Goal: Task Accomplishment & Management: Use online tool/utility

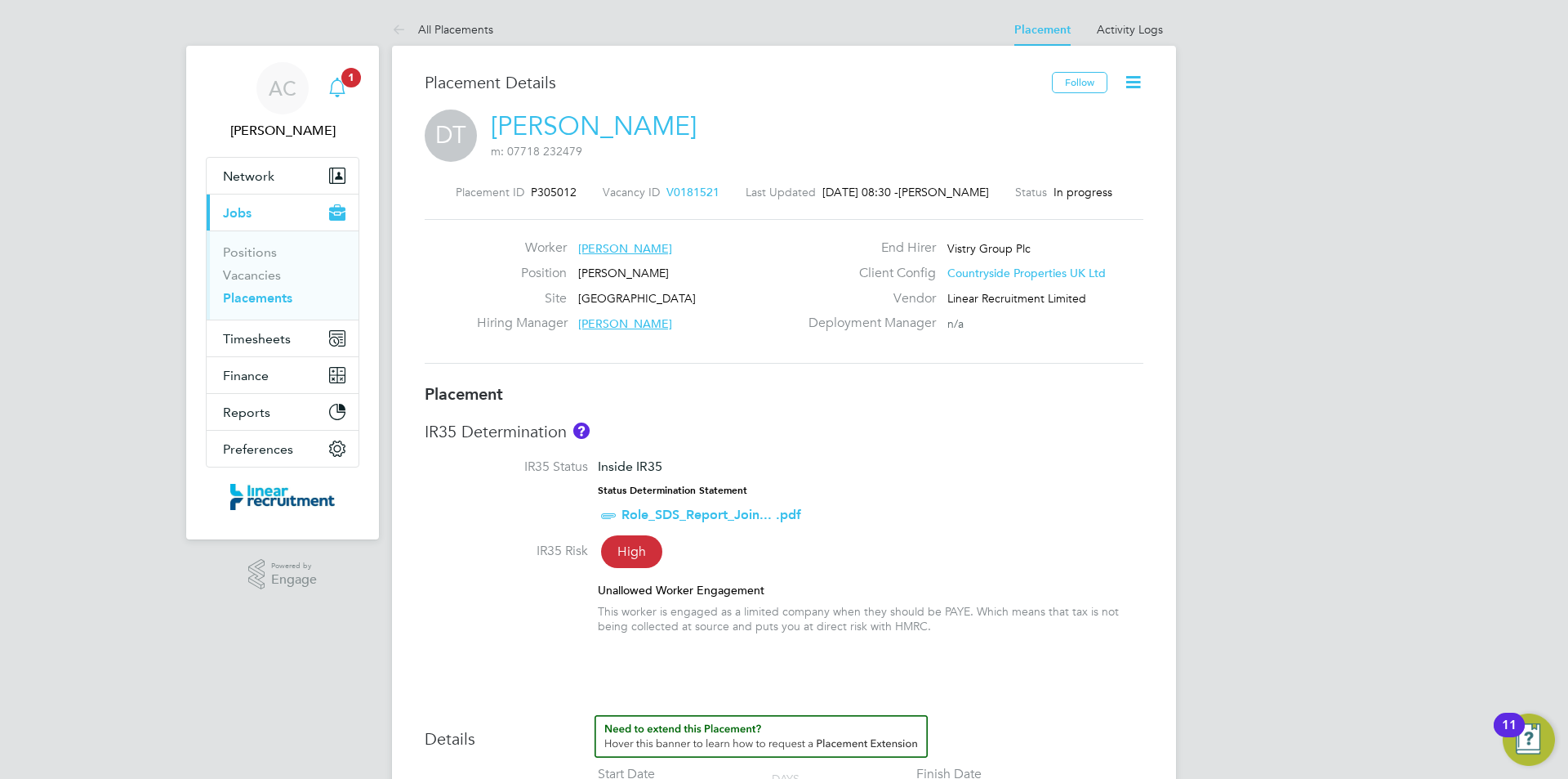
click at [348, 87] on app-alerts-badge "1" at bounding box center [351, 77] width 21 height 22
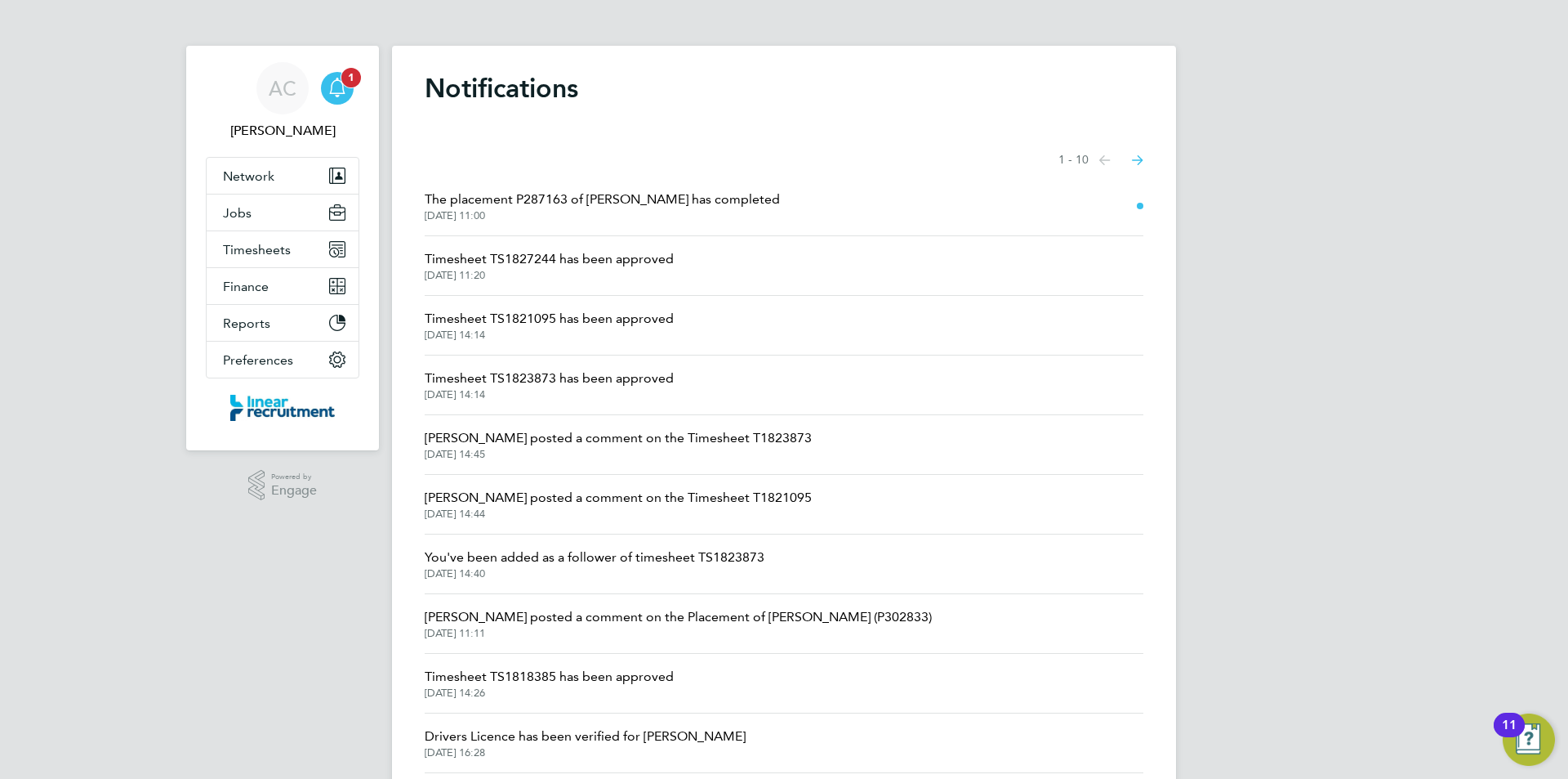
click at [353, 96] on link "Notifications 1" at bounding box center [337, 87] width 33 height 52
click at [642, 209] on span "27 Sep 2025, 11:00" at bounding box center [602, 215] width 356 height 13
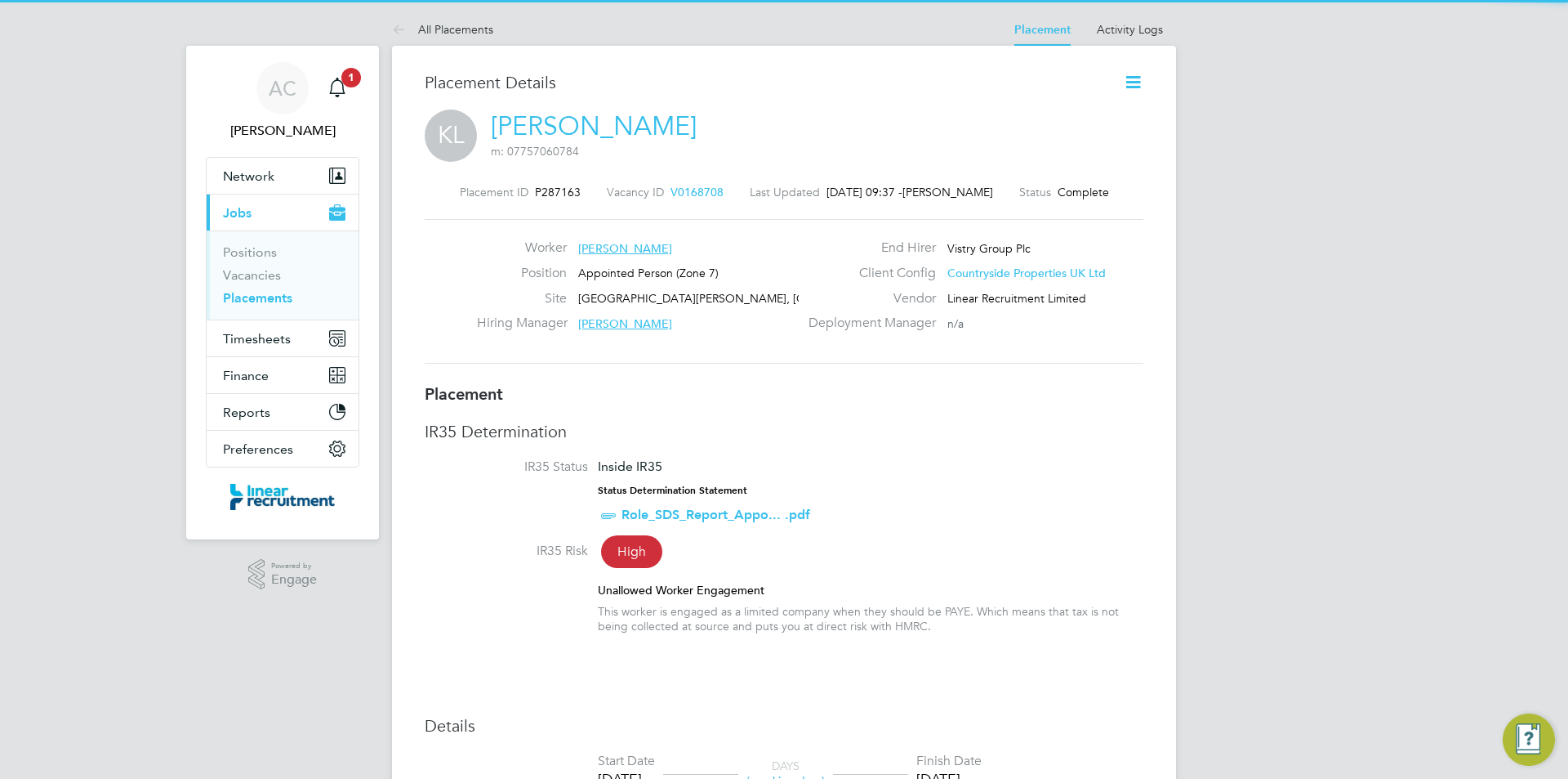
scroll to position [26, 323]
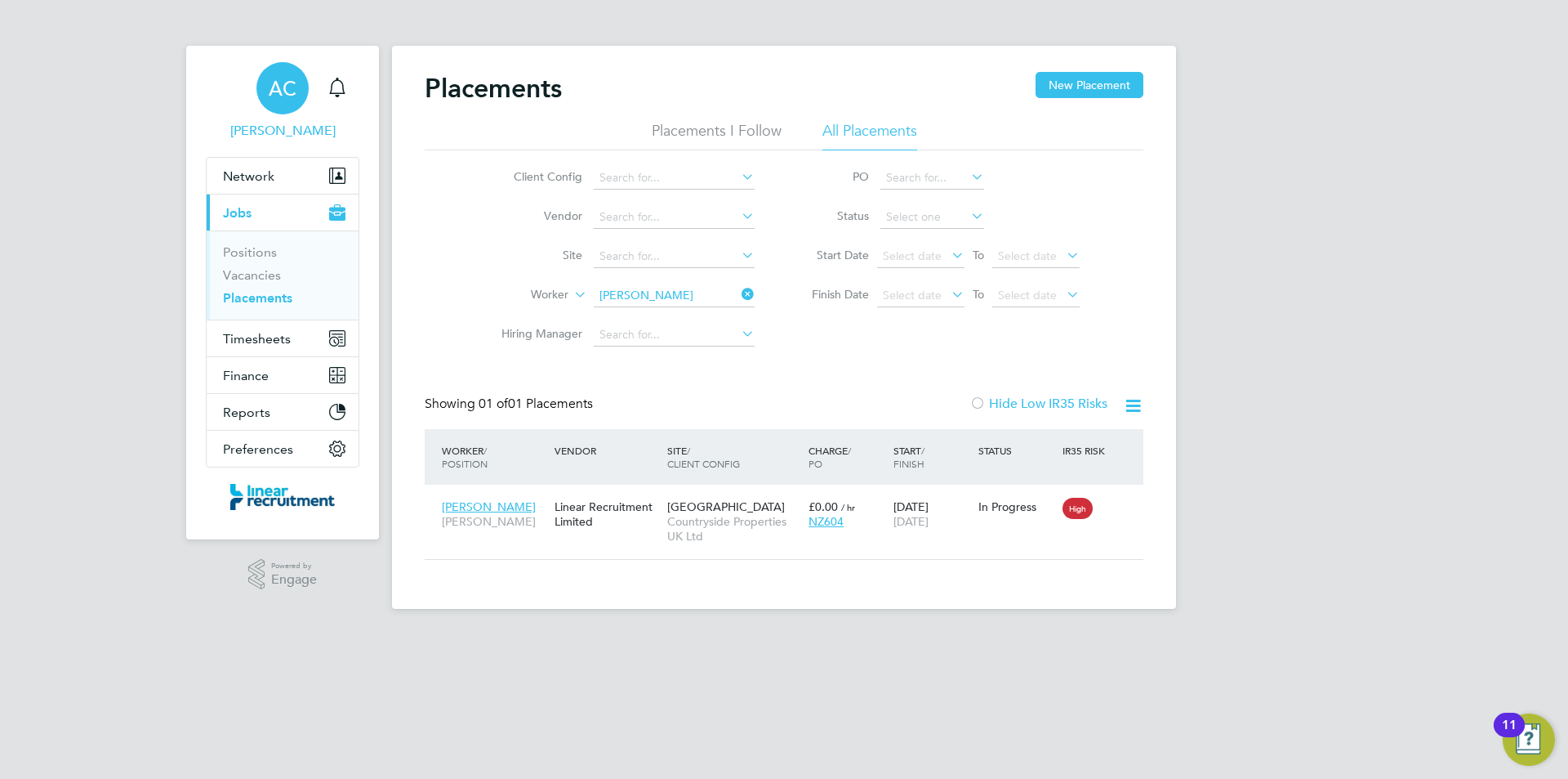
scroll to position [16, 77]
click at [260, 333] on button "Timesheets" at bounding box center [282, 338] width 152 height 36
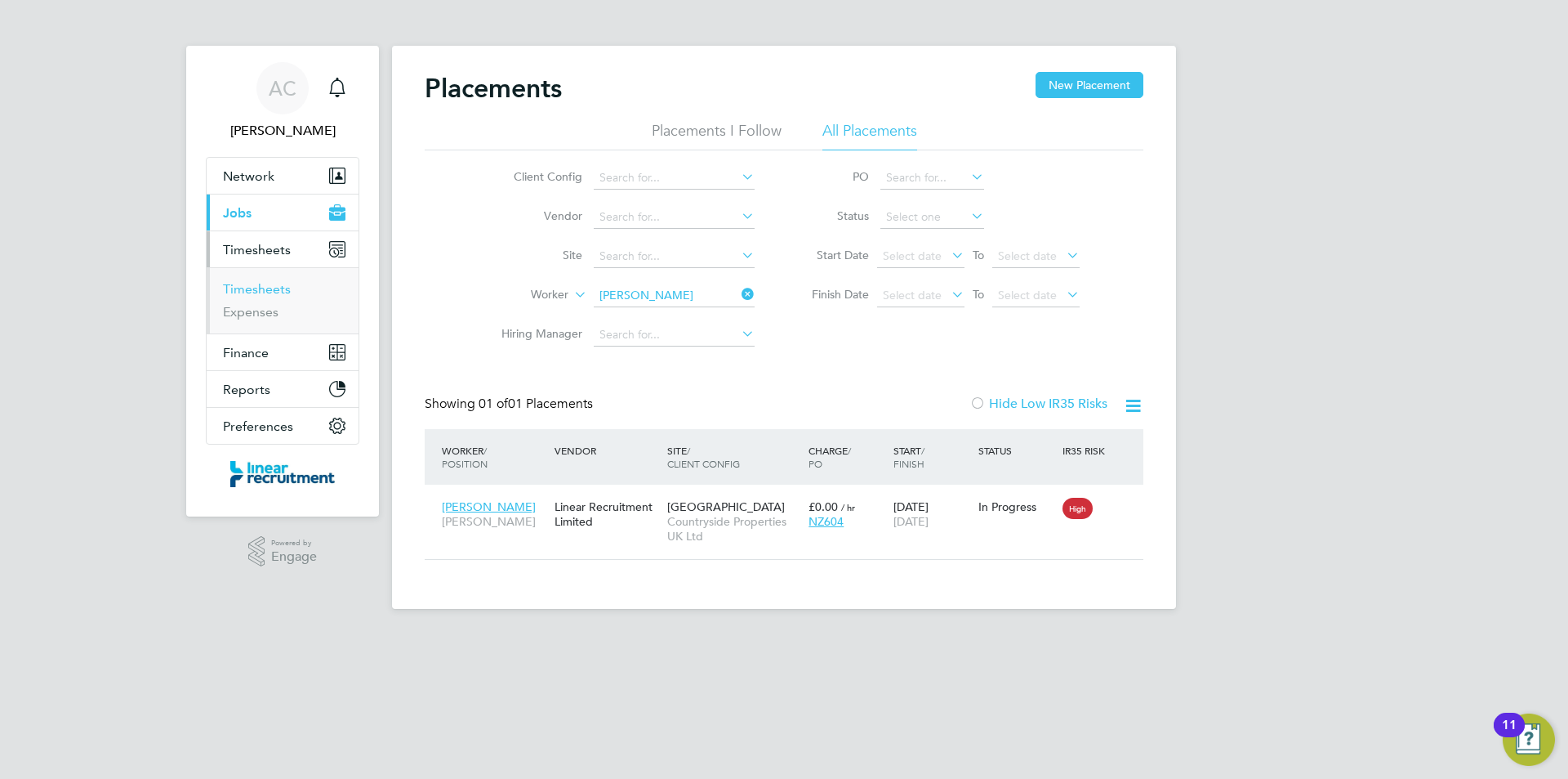
click at [269, 294] on link "Timesheets" at bounding box center [257, 289] width 68 height 16
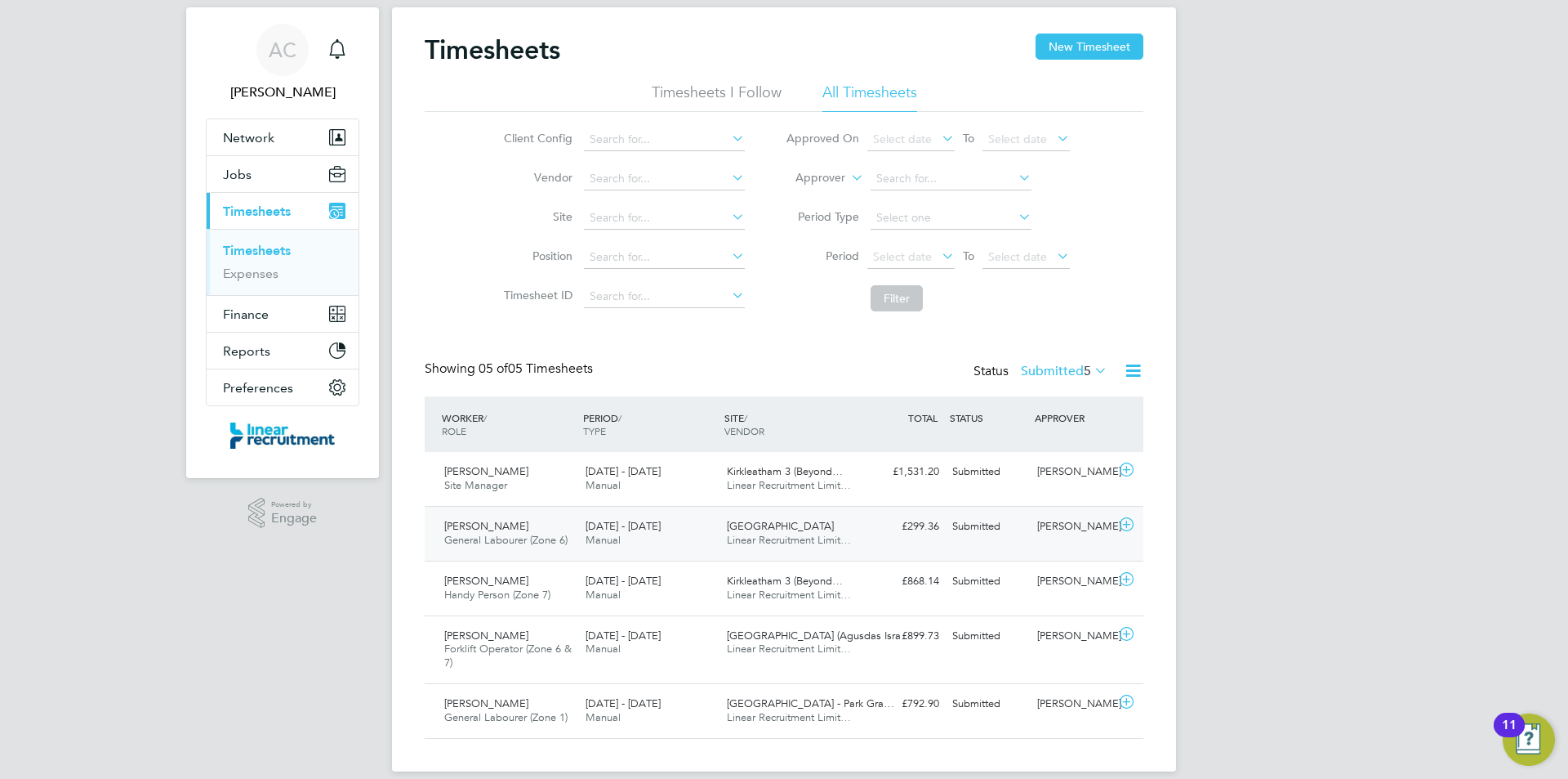
scroll to position [57, 0]
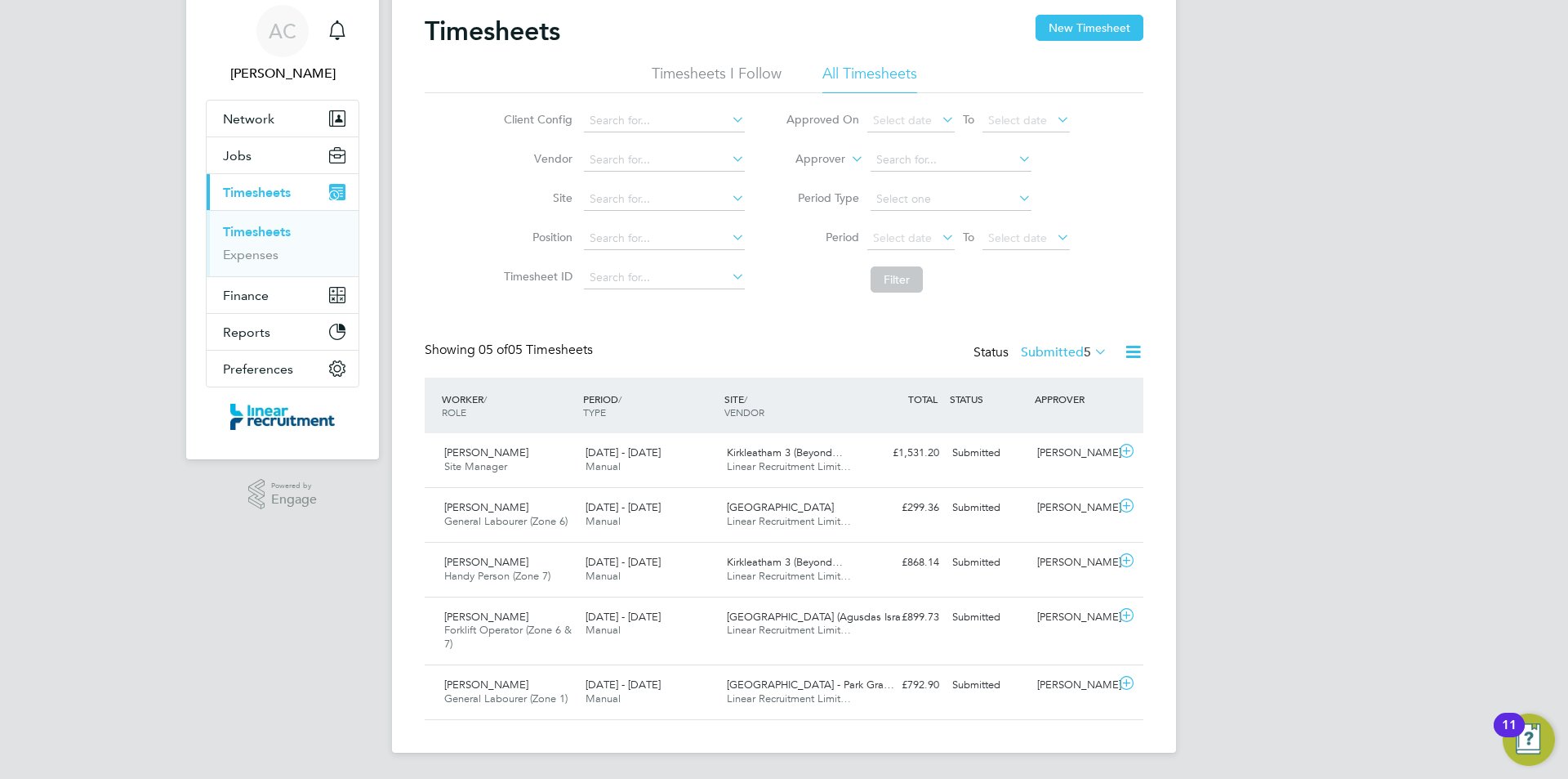
click at [1086, 361] on div "Status Submitted 5" at bounding box center [1042, 353] width 137 height 23
click at [1069, 355] on label "Submitted 5" at bounding box center [1064, 352] width 87 height 17
click at [1028, 444] on li "Approved" at bounding box center [1042, 451] width 75 height 23
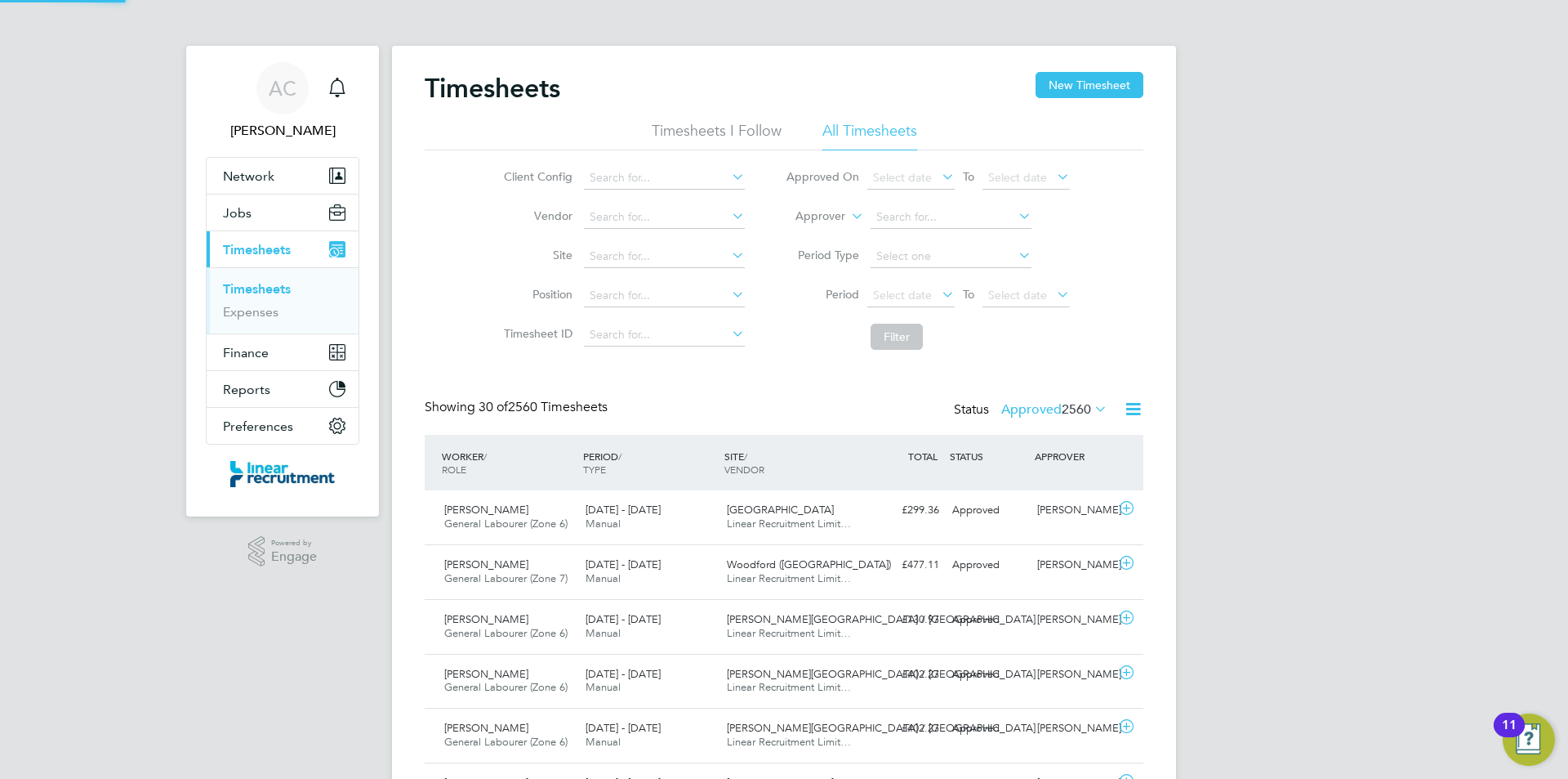
scroll to position [41, 142]
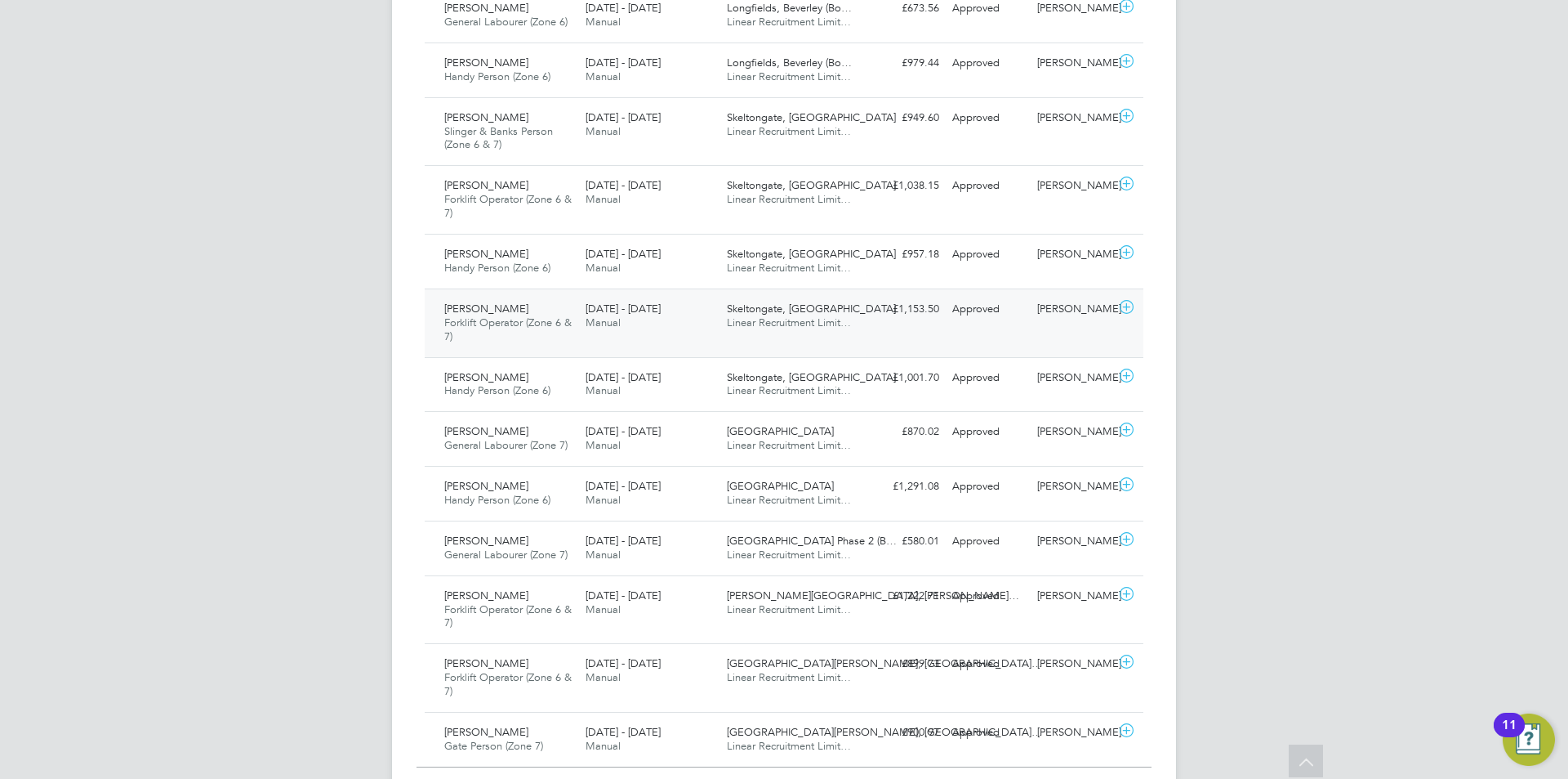
click at [553, 538] on div "Daniel Jackson General Labourer (Zone 7) 22 - 28 Sep 2025" at bounding box center [508, 549] width 141 height 41
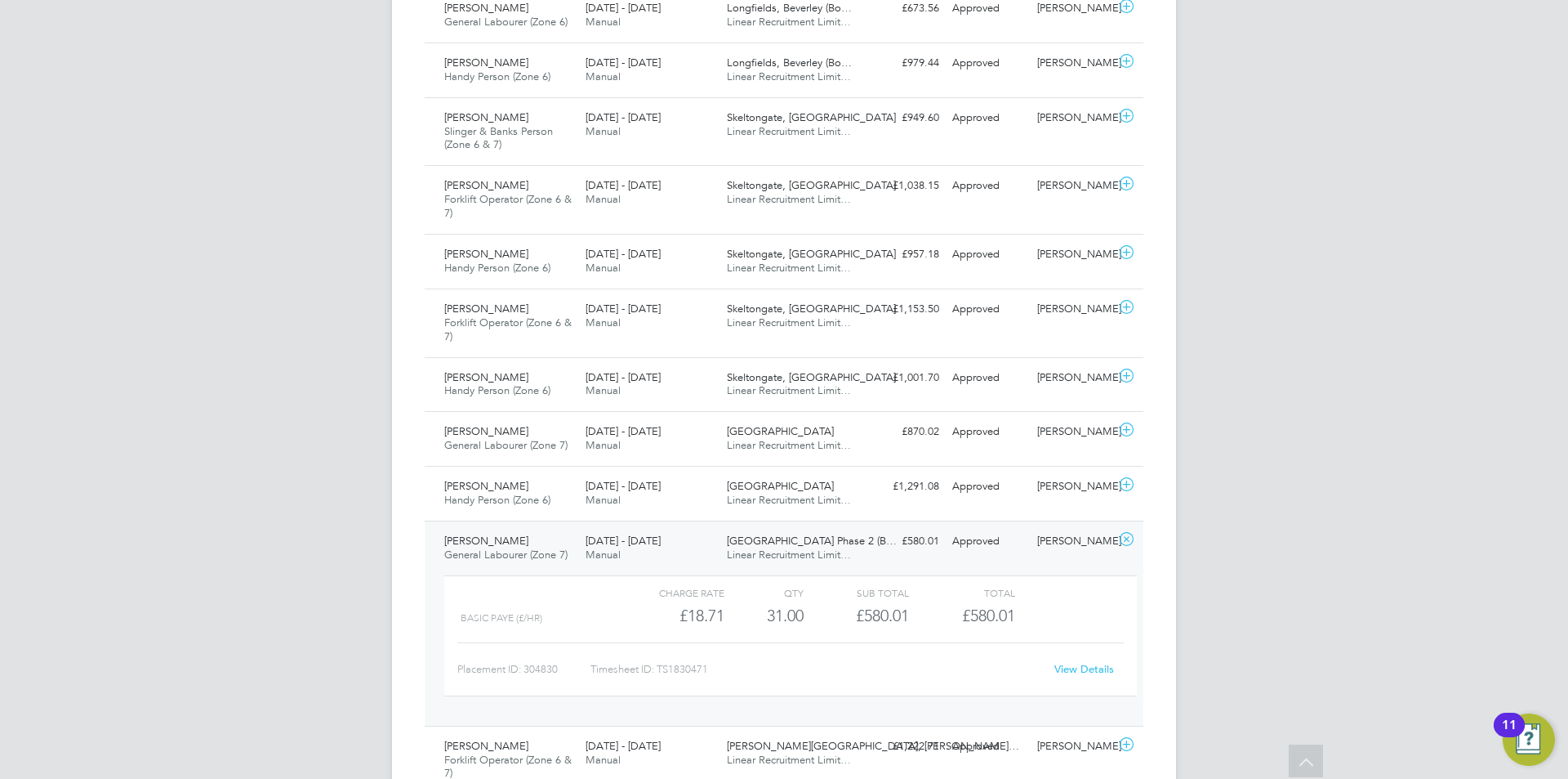
click at [1105, 666] on link "View Details" at bounding box center [1084, 668] width 59 height 14
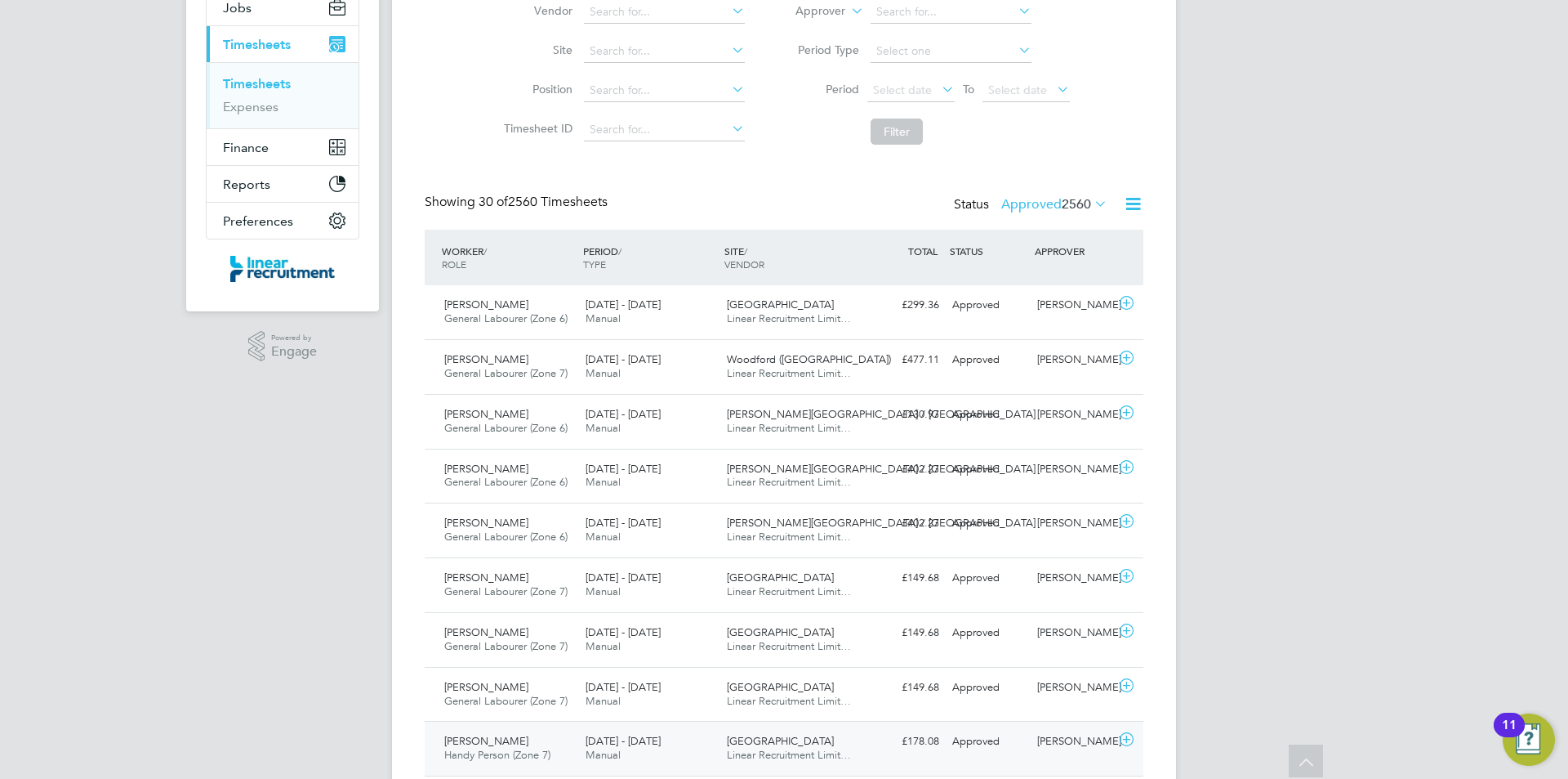
scroll to position [83, 0]
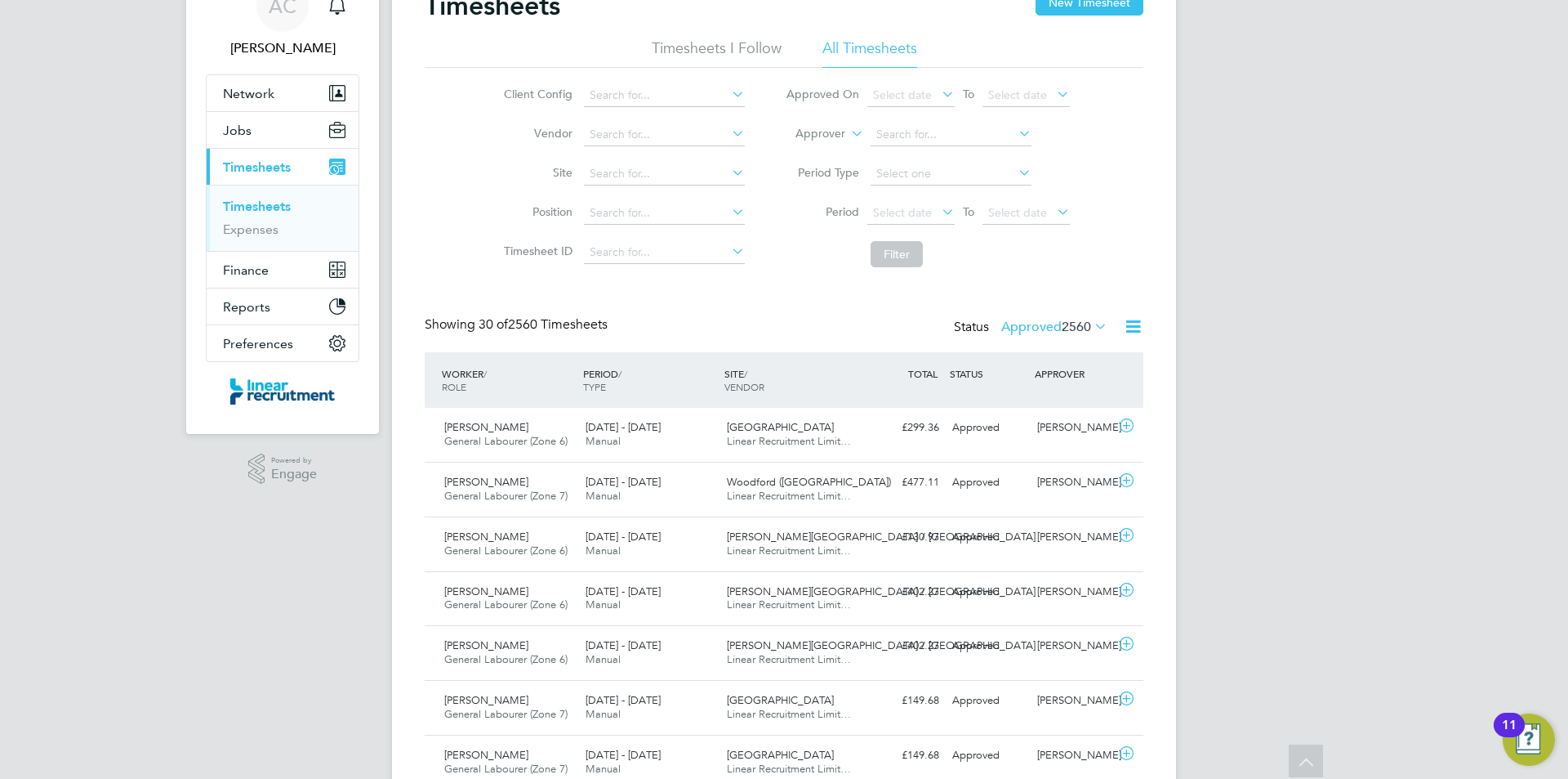
click at [986, 229] on li "Period Select date To Select date" at bounding box center [928, 214] width 325 height 40
click at [1018, 210] on span "Select date" at bounding box center [1017, 213] width 59 height 15
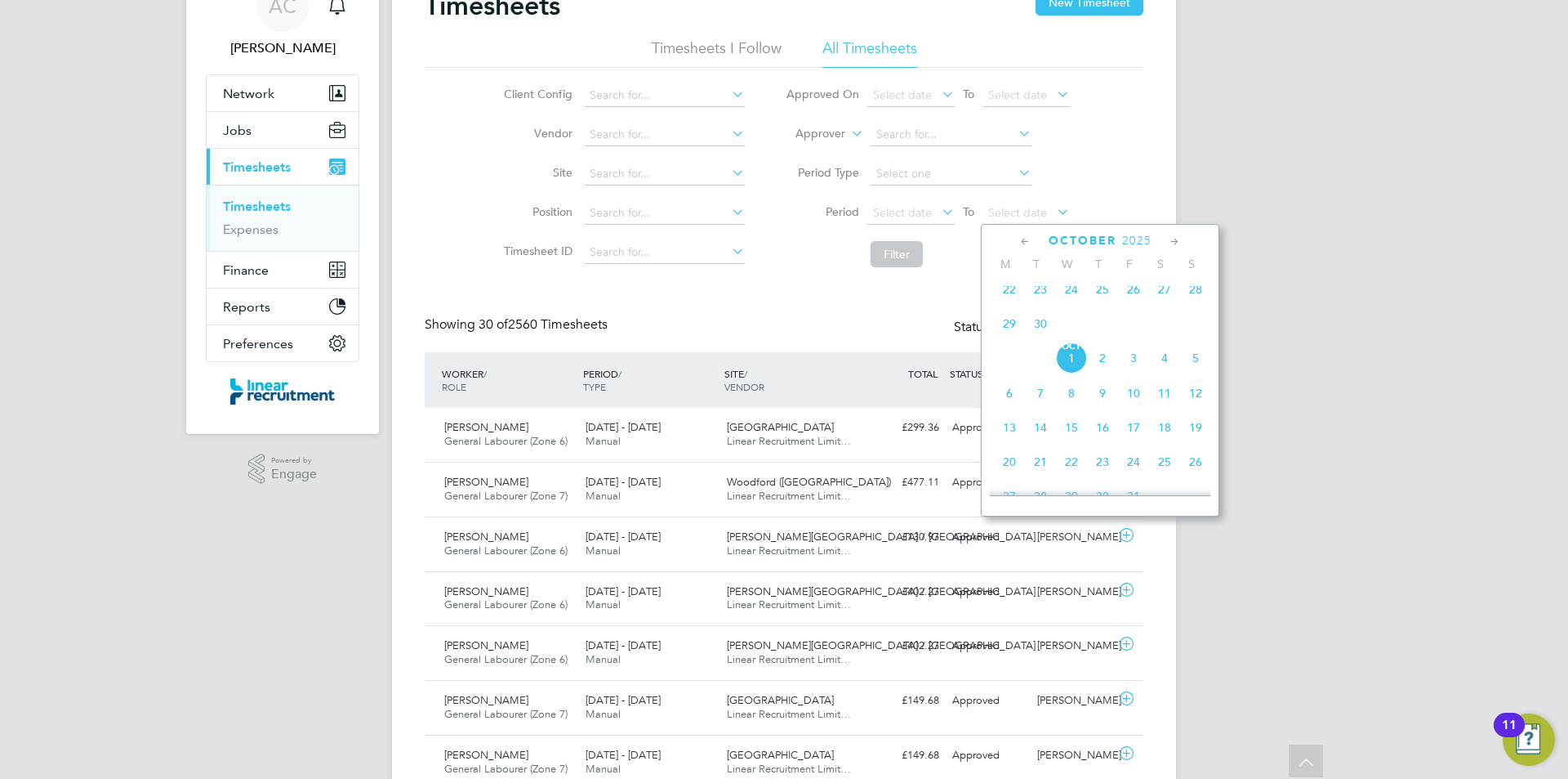
click at [1194, 299] on span "28" at bounding box center [1196, 290] width 31 height 31
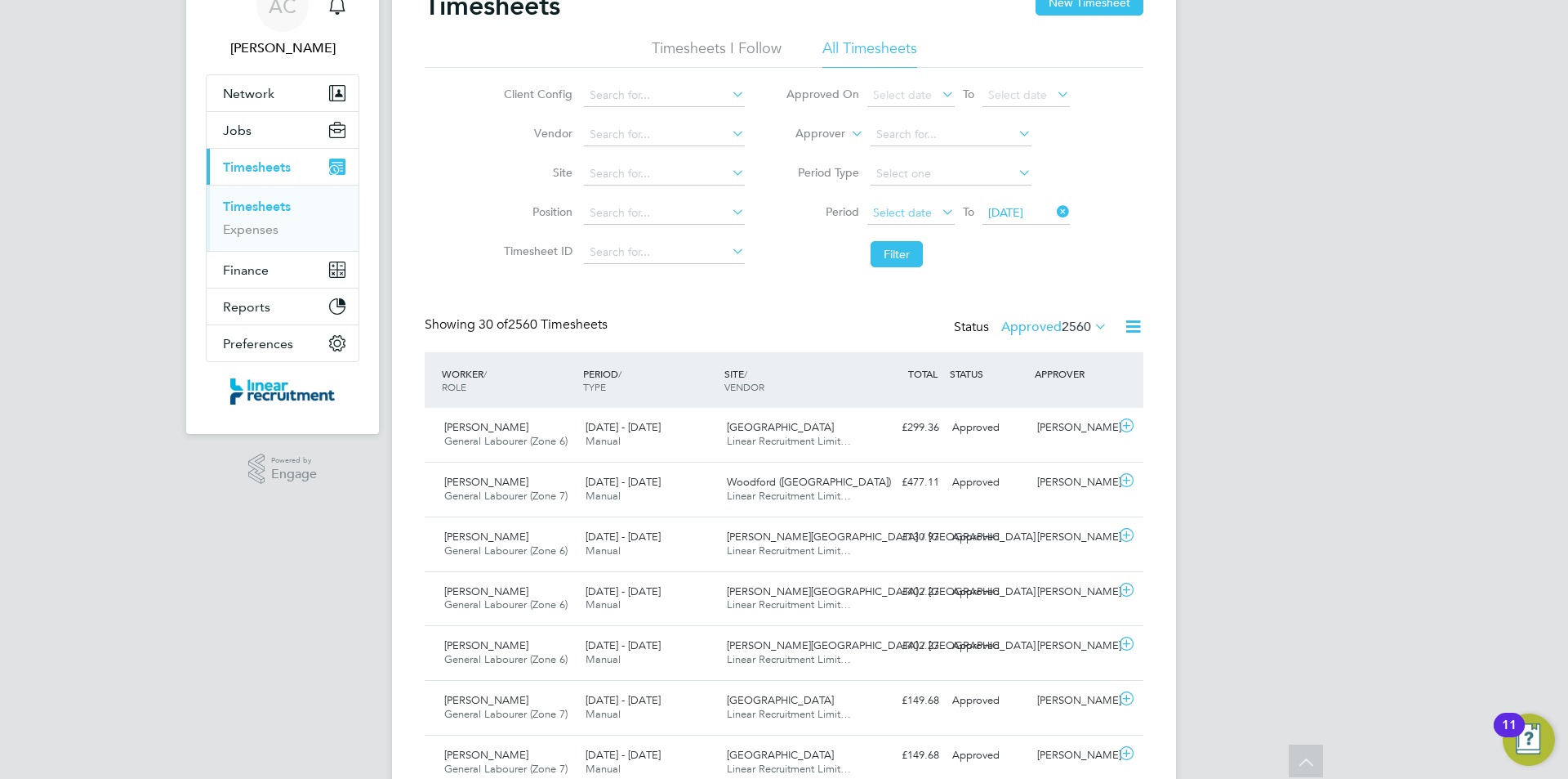
click at [920, 220] on span "Select date" at bounding box center [911, 214] width 87 height 22
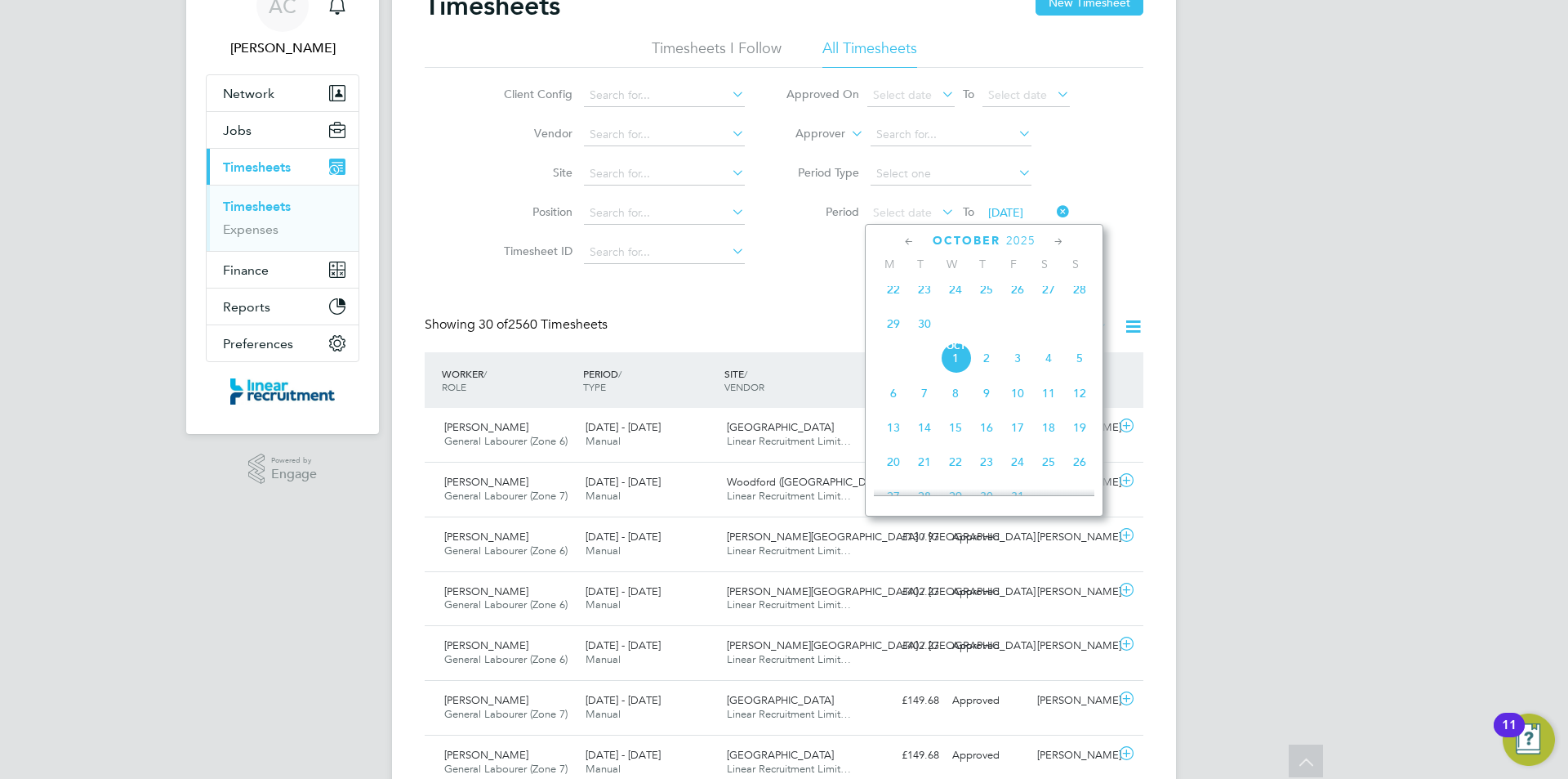
click at [894, 302] on span "22" at bounding box center [893, 290] width 31 height 31
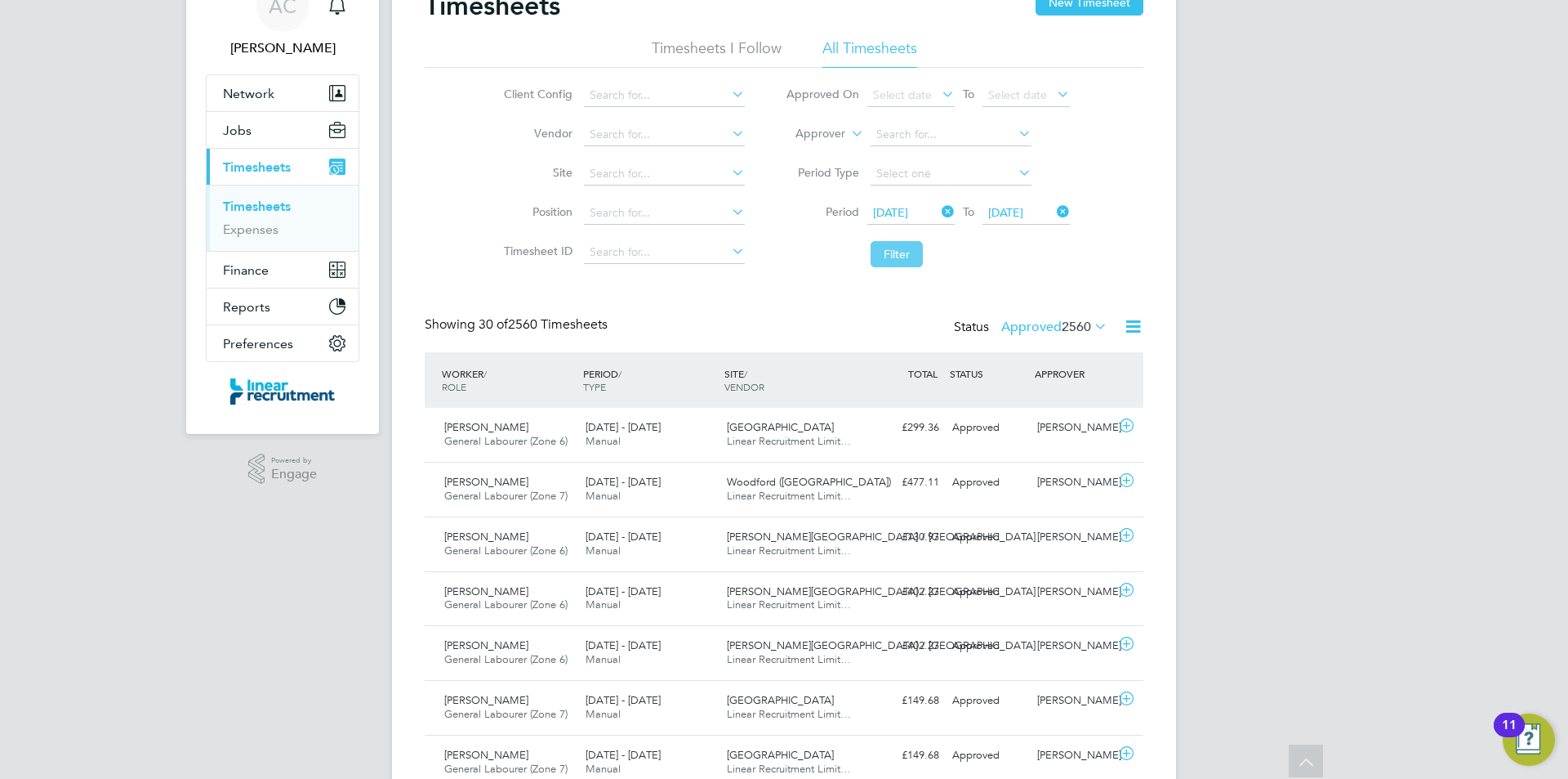
click at [896, 255] on button "Filter" at bounding box center [896, 254] width 52 height 26
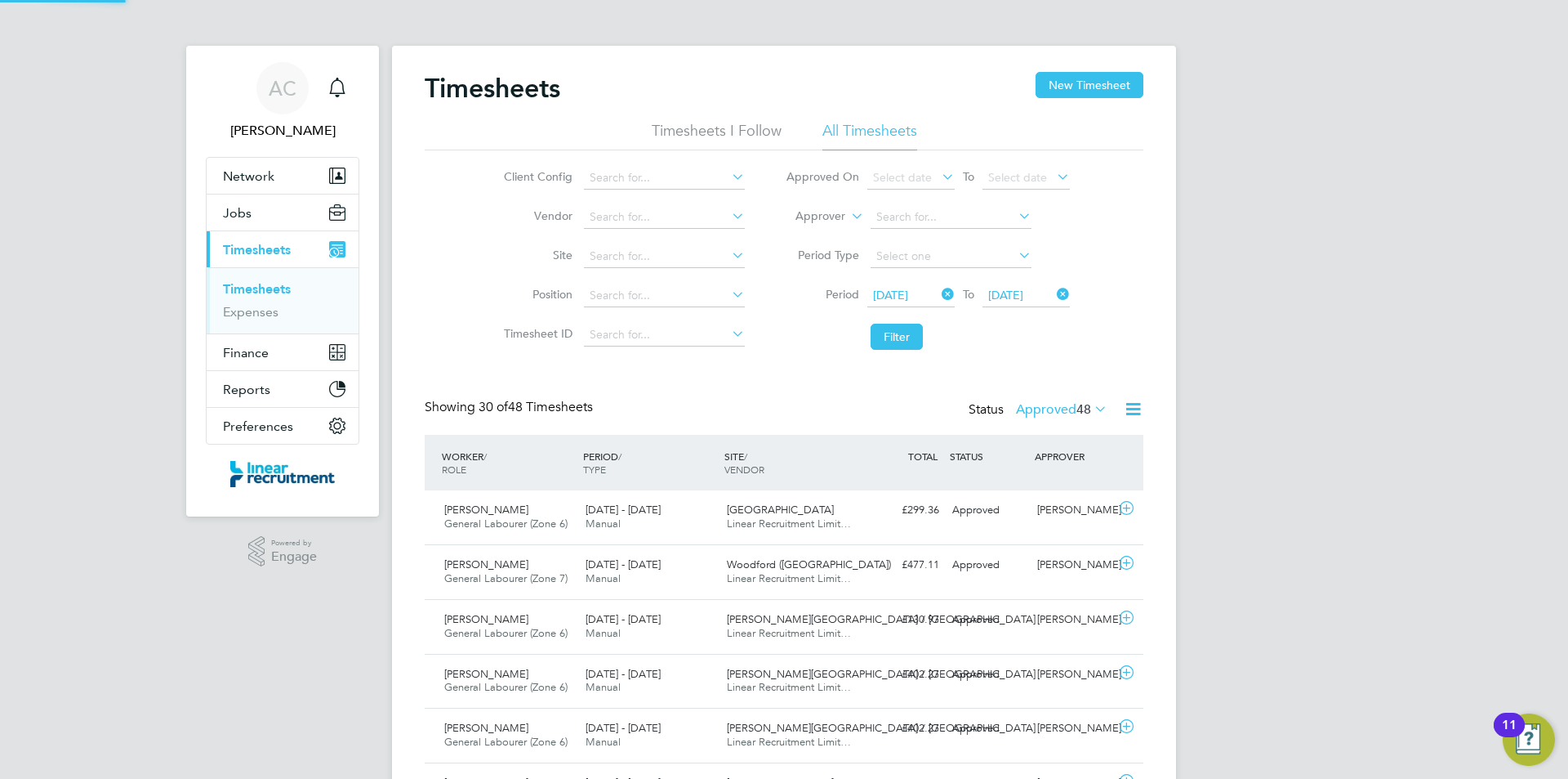
scroll to position [8, 8]
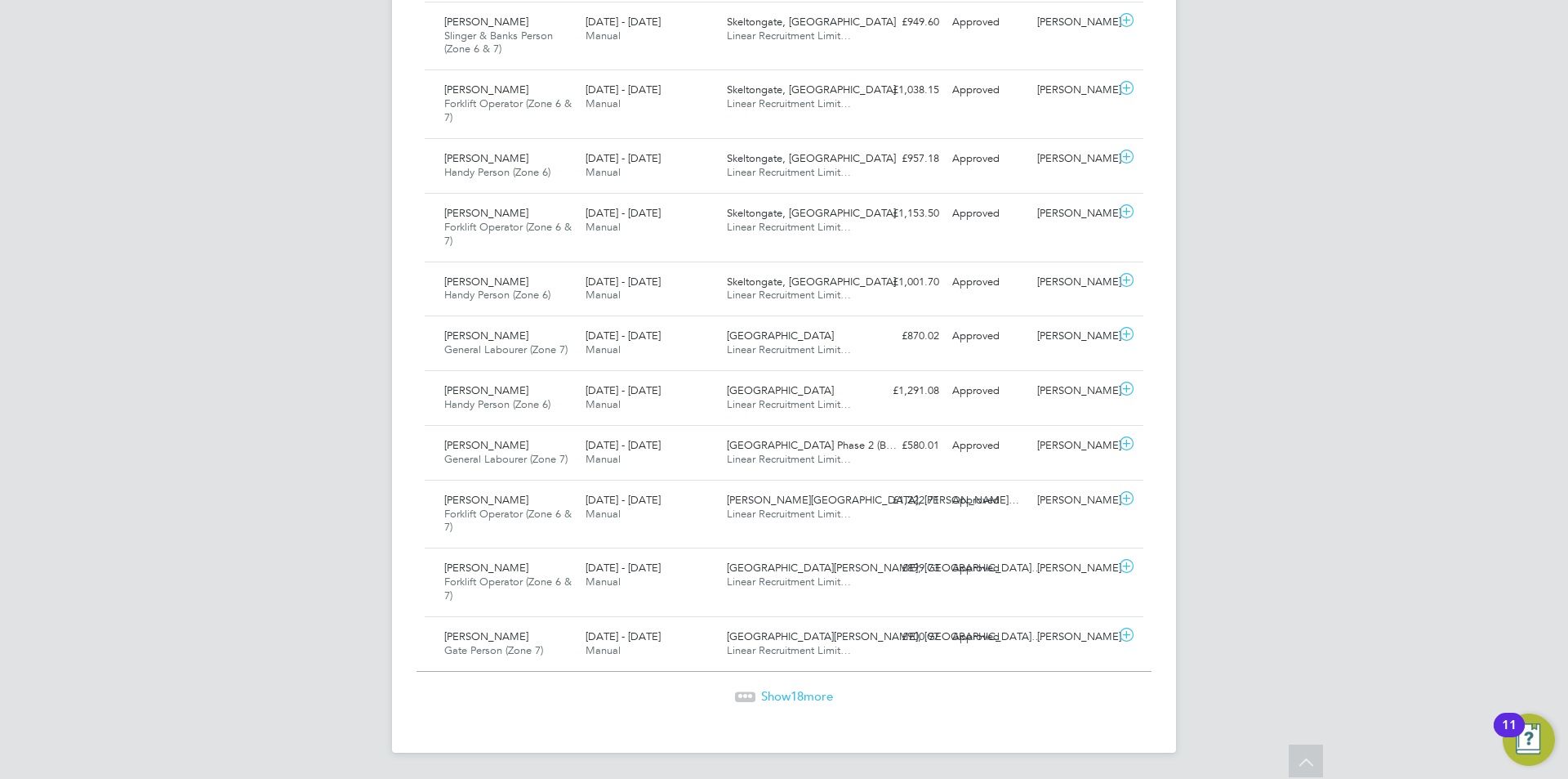
click at [785, 692] on span "Show 18 more" at bounding box center [797, 696] width 72 height 16
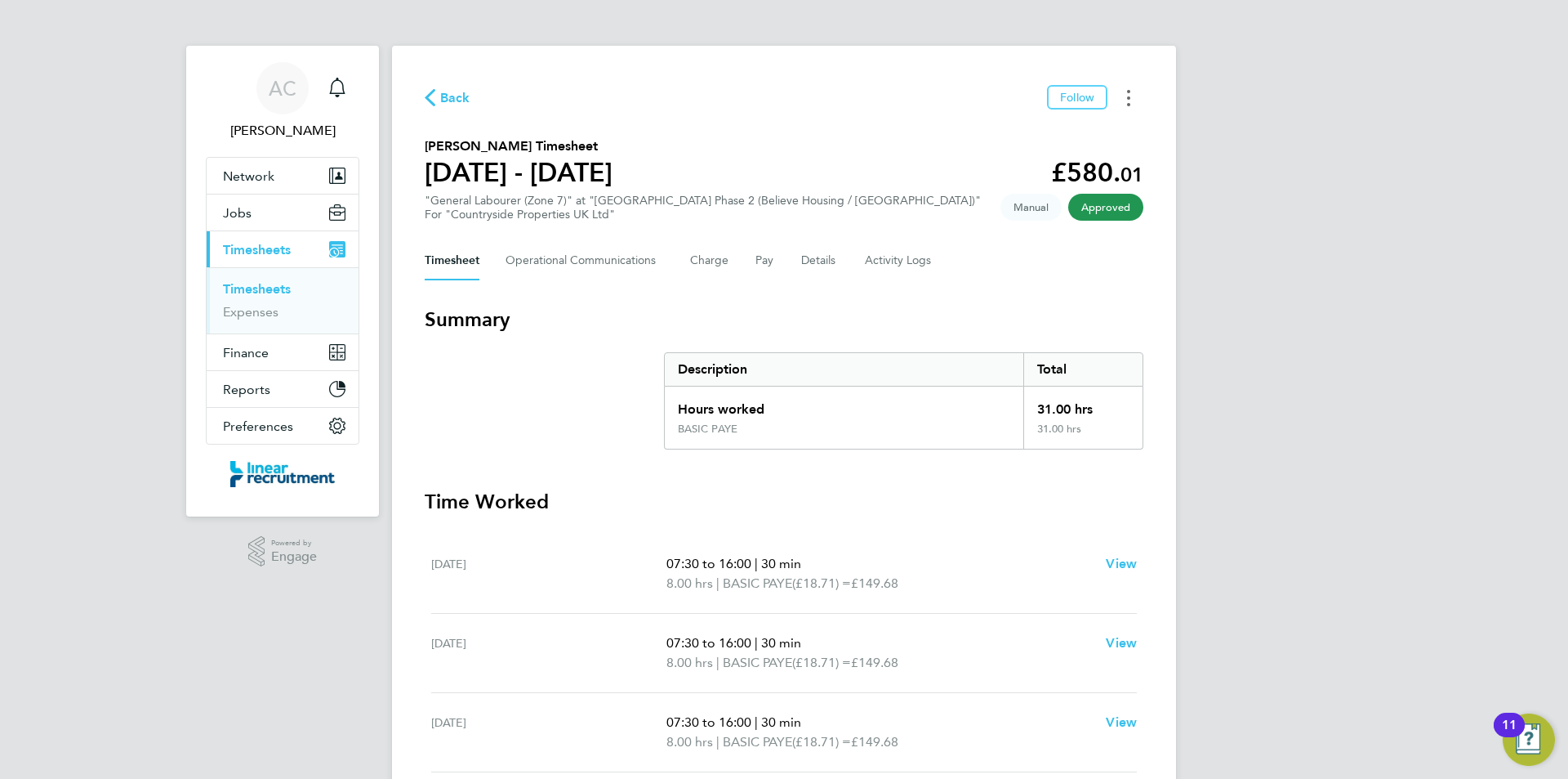
click at [1136, 102] on button "Timesheets Menu" at bounding box center [1128, 97] width 30 height 26
click at [1043, 139] on link "Download timesheet" at bounding box center [1046, 135] width 196 height 33
